Goal: Information Seeking & Learning: Check status

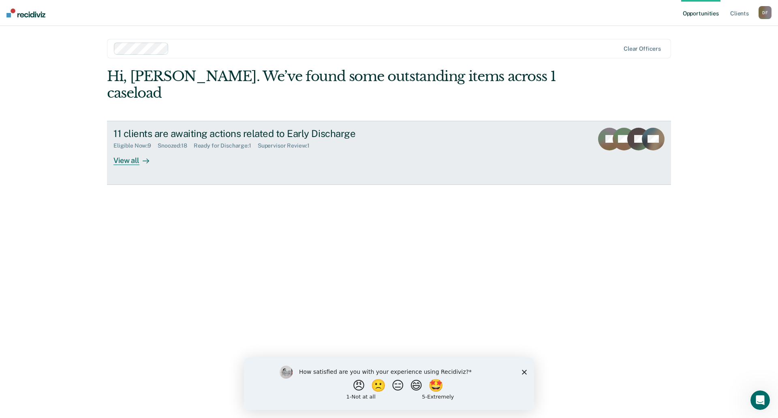
click at [132, 149] on div "View all" at bounding box center [135, 157] width 45 height 16
